Goal: Browse casually: Explore the website without a specific task or goal

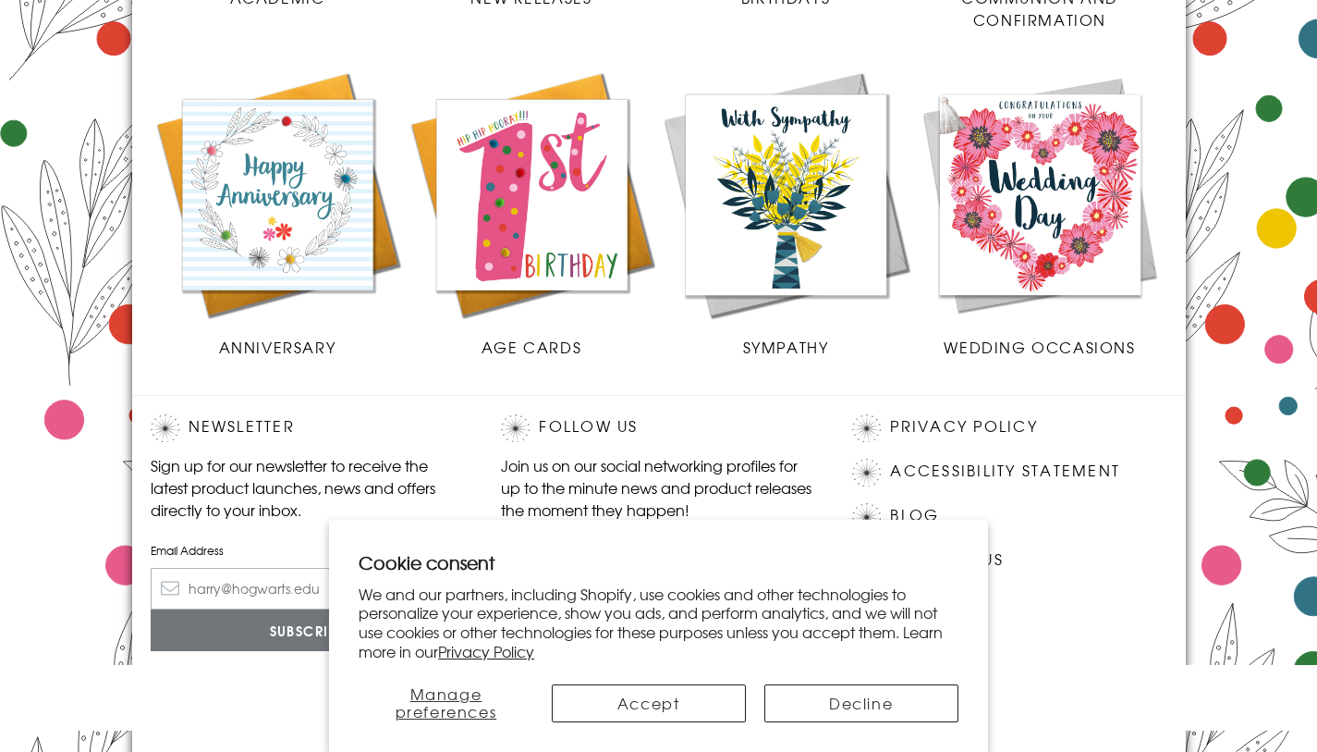
scroll to position [866, 0]
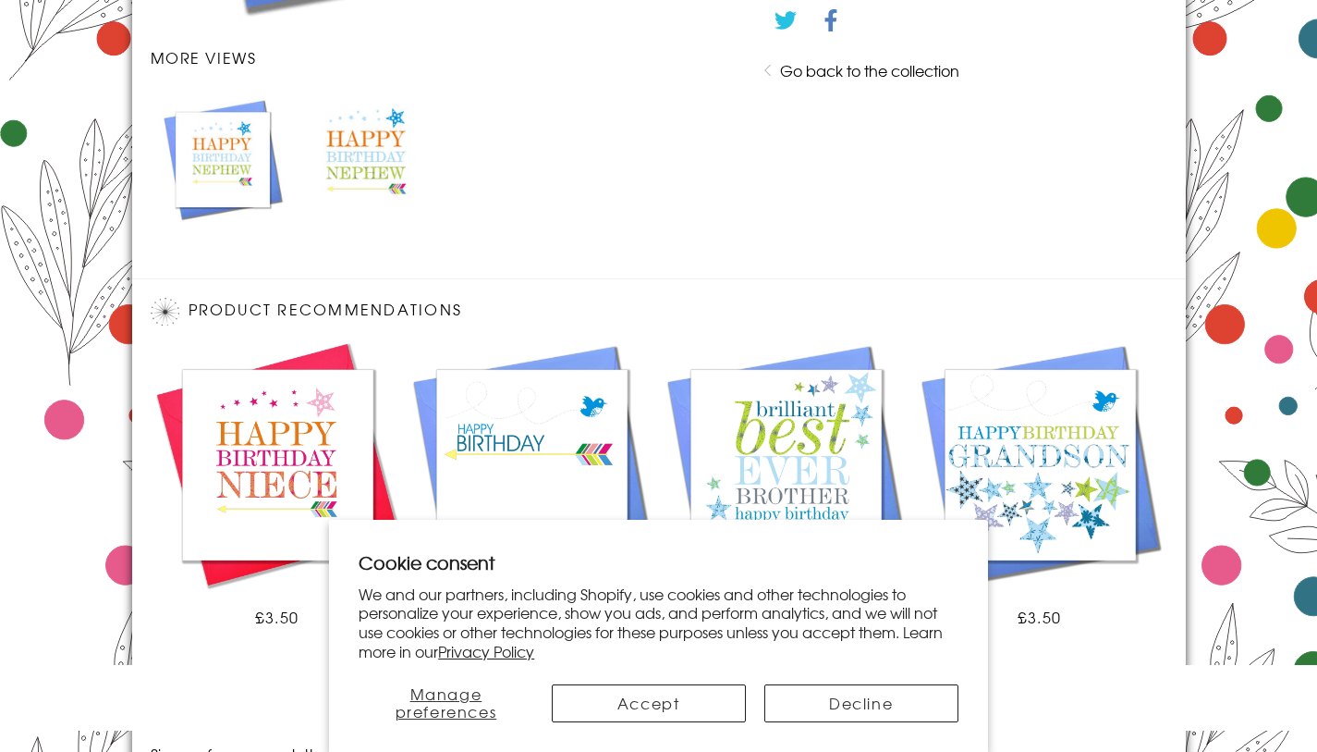
scroll to position [1156, 0]
